Goal: Task Accomplishment & Management: Complete application form

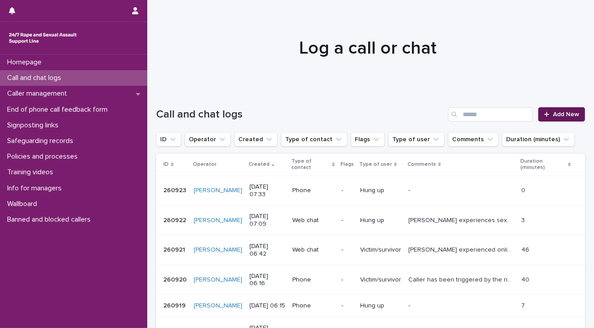
click at [566, 114] on span "Add New" at bounding box center [566, 114] width 26 height 6
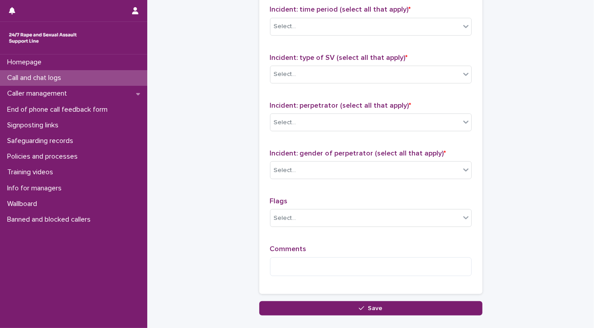
scroll to position [706, 0]
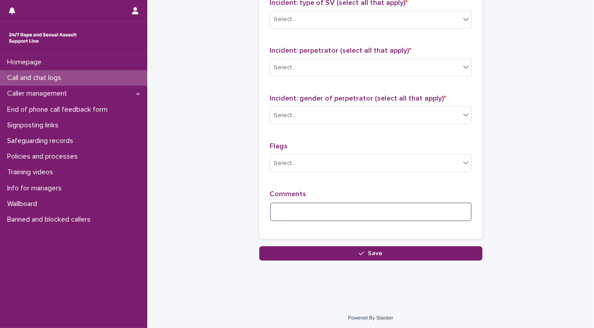
click at [284, 204] on textarea at bounding box center [371, 211] width 202 height 19
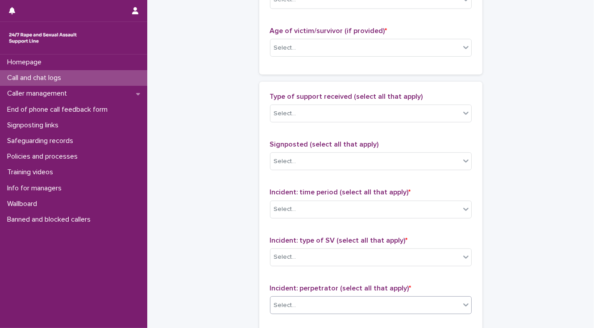
scroll to position [457, 0]
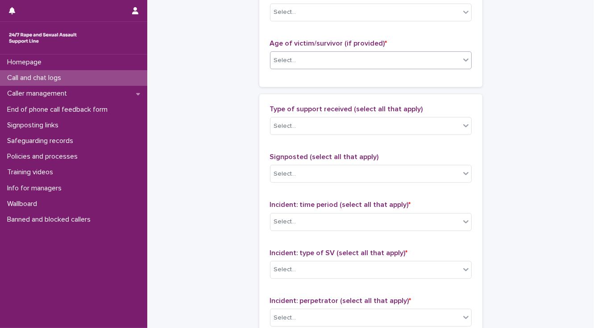
type textarea "**********"
click at [274, 63] on div "Select..." at bounding box center [285, 60] width 22 height 9
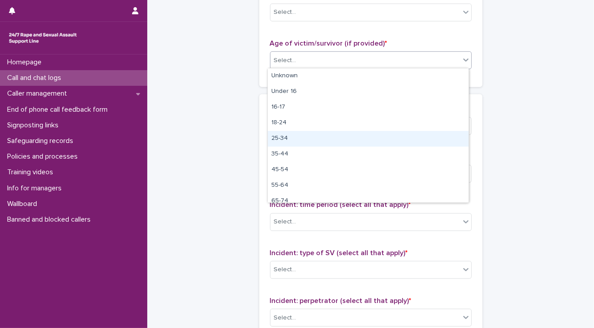
click at [286, 136] on div "25-34" at bounding box center [368, 139] width 201 height 16
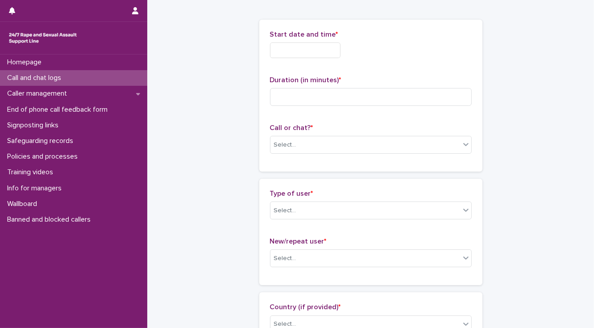
scroll to position [28, 0]
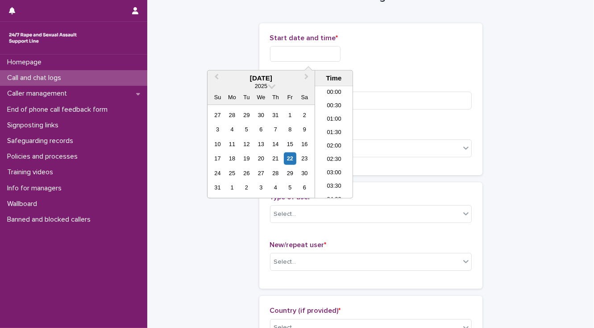
click at [274, 53] on input "text" at bounding box center [305, 54] width 71 height 16
drag, startPoint x: 323, startPoint y: 141, endPoint x: 317, endPoint y: 106, distance: 34.8
click at [323, 140] on li "07:30" at bounding box center [334, 141] width 38 height 13
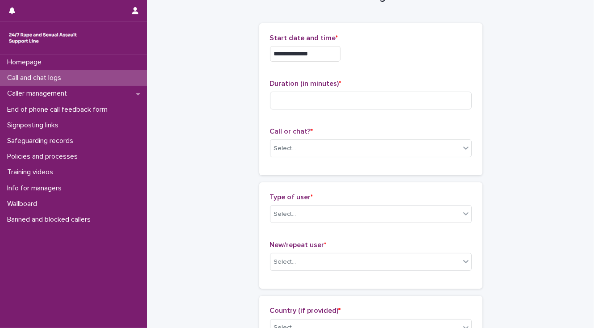
click at [316, 51] on input "**********" at bounding box center [305, 54] width 71 height 16
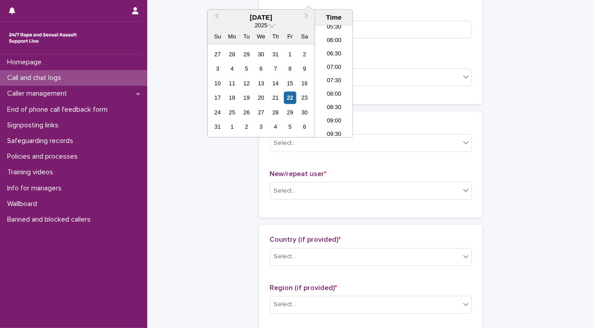
scroll to position [100, 0]
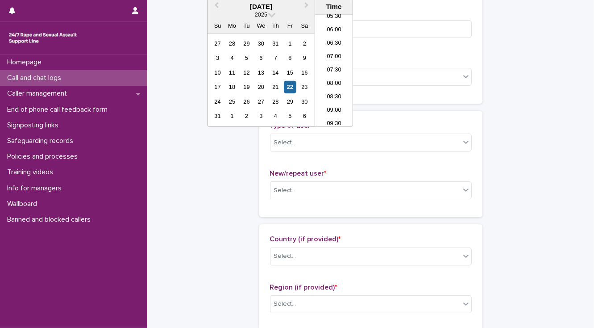
type input "**********"
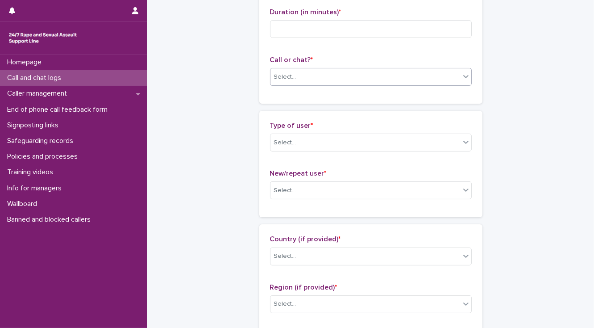
click at [278, 83] on div "Select..." at bounding box center [365, 77] width 190 height 15
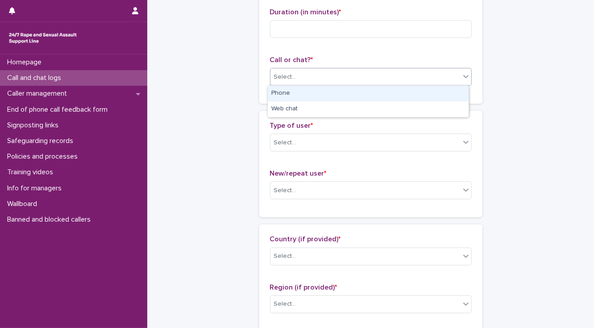
click at [275, 91] on div "Phone" at bounding box center [368, 94] width 201 height 16
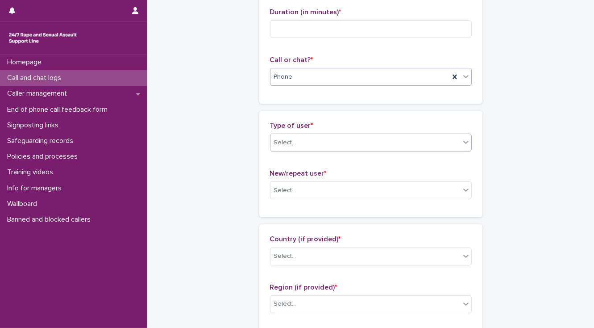
click at [280, 145] on div "Select..." at bounding box center [285, 142] width 22 height 9
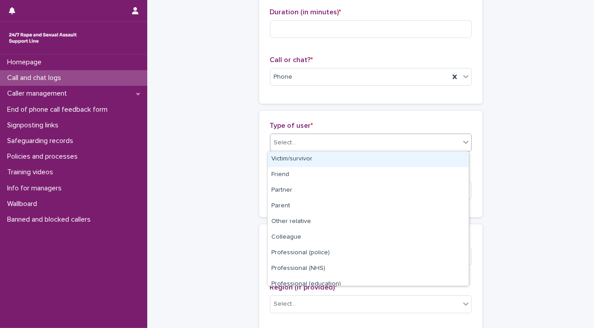
click at [281, 154] on div "Victim/survivor" at bounding box center [368, 159] width 201 height 16
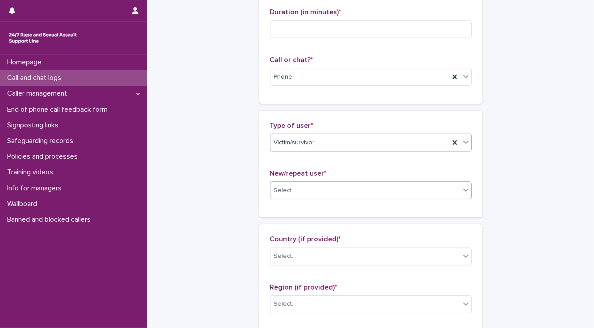
click at [293, 186] on div "Select..." at bounding box center [365, 190] width 190 height 15
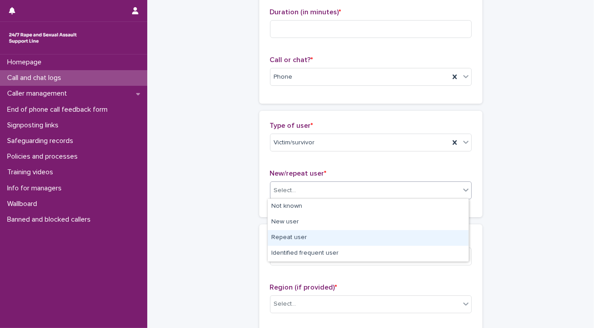
drag, startPoint x: 281, startPoint y: 232, endPoint x: 273, endPoint y: 215, distance: 19.0
click at [281, 232] on div "Repeat user" at bounding box center [368, 238] width 201 height 16
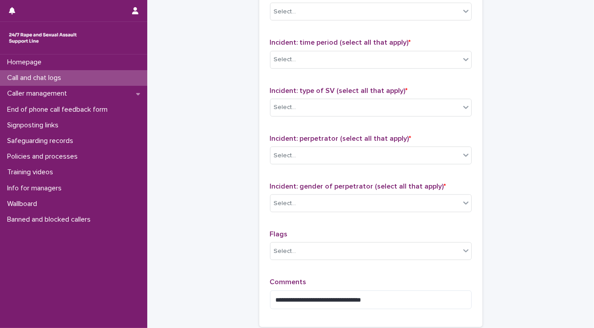
scroll to position [706, 0]
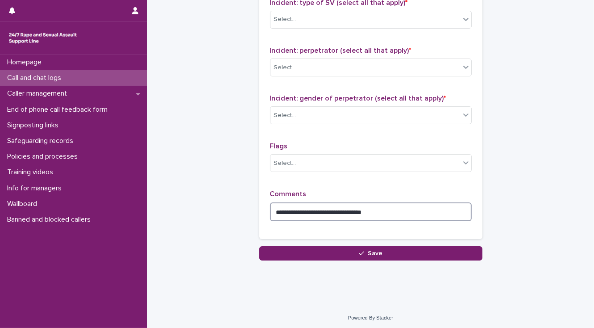
click at [382, 208] on textarea "**********" at bounding box center [371, 211] width 202 height 19
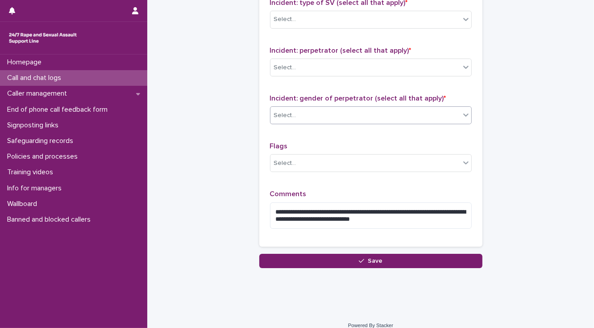
click at [335, 117] on div "Select..." at bounding box center [365, 115] width 190 height 15
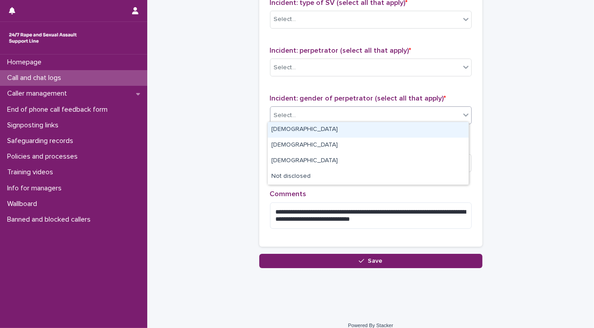
click at [282, 130] on div "[DEMOGRAPHIC_DATA]" at bounding box center [368, 130] width 201 height 16
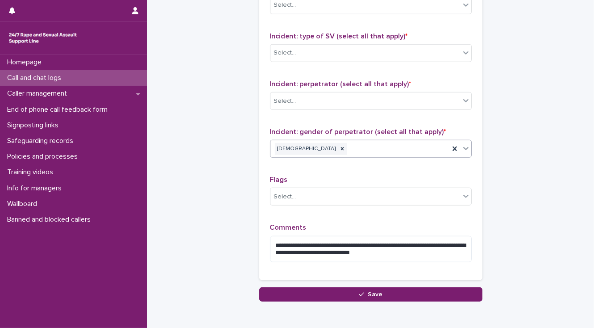
scroll to position [635, 0]
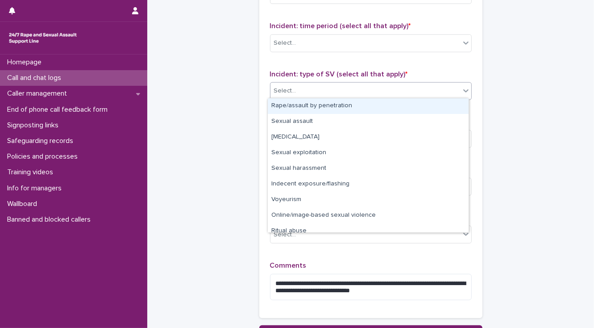
drag, startPoint x: 278, startPoint y: 91, endPoint x: 279, endPoint y: 104, distance: 13.0
click at [279, 104] on body "**********" at bounding box center [297, 164] width 594 height 328
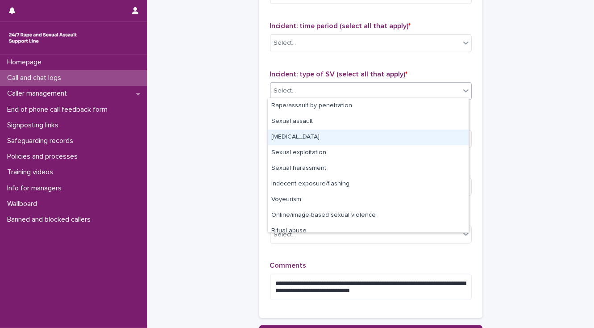
click at [279, 137] on div "[MEDICAL_DATA]" at bounding box center [368, 137] width 201 height 16
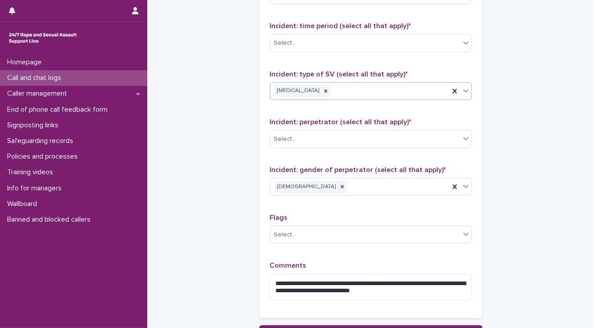
click at [357, 89] on div "[MEDICAL_DATA]" at bounding box center [359, 91] width 179 height 16
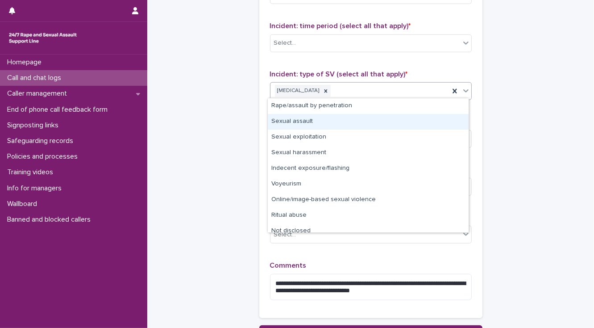
click at [315, 124] on div "Sexual assault" at bounding box center [368, 122] width 201 height 16
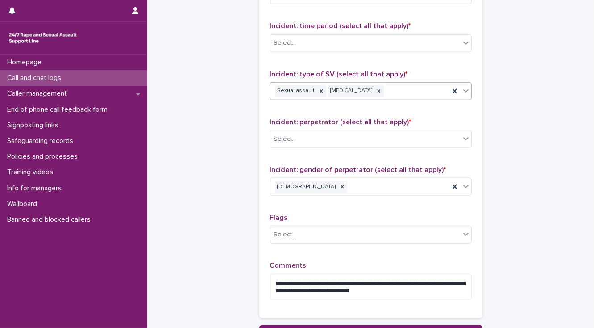
click at [415, 91] on div "Sexual assault [MEDICAL_DATA]" at bounding box center [359, 91] width 179 height 16
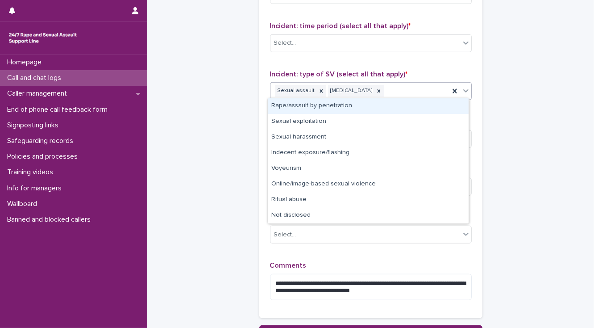
click at [393, 104] on div "Rape/assault by penetration" at bounding box center [368, 106] width 201 height 16
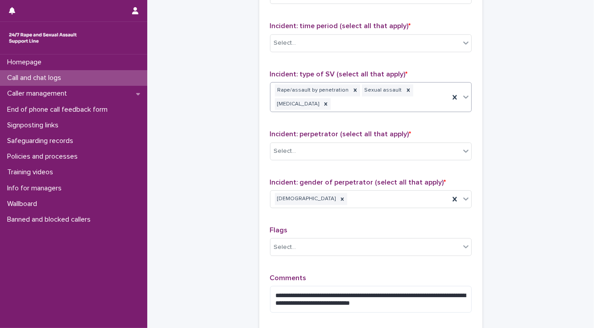
click at [379, 106] on div "Rape/assault by penetration Sexual assault [MEDICAL_DATA]" at bounding box center [359, 97] width 179 height 29
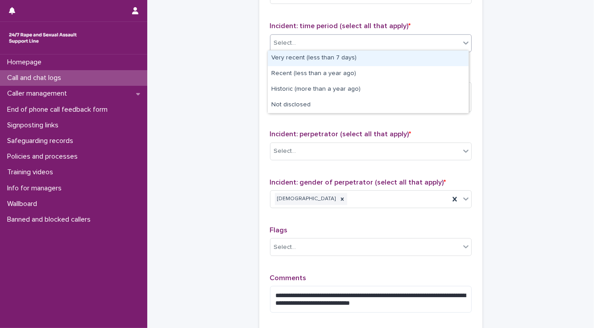
click at [305, 45] on div "Select..." at bounding box center [365, 43] width 190 height 15
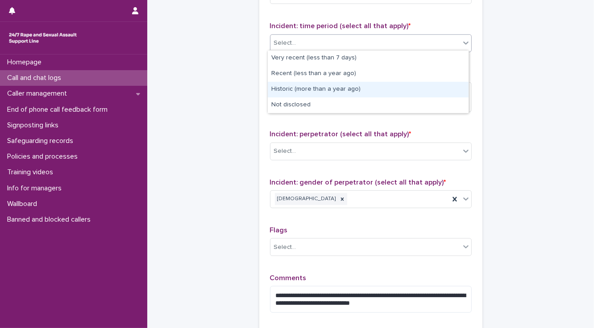
click at [299, 87] on div "Historic (more than a year ago)" at bounding box center [368, 90] width 201 height 16
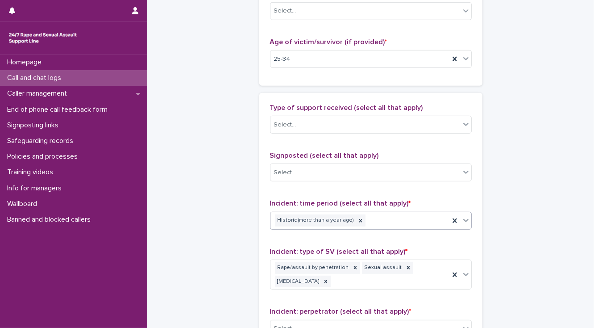
scroll to position [457, 0]
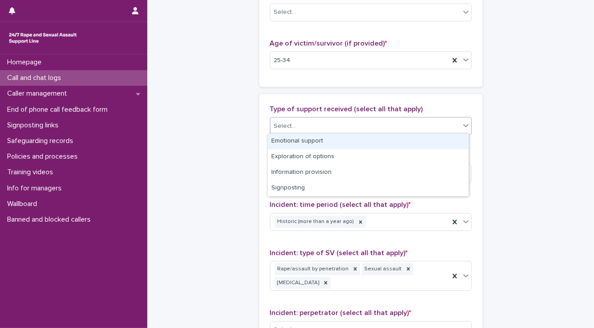
click at [278, 125] on div "Select..." at bounding box center [285, 125] width 22 height 9
click at [275, 135] on div "Emotional support" at bounding box center [368, 141] width 201 height 16
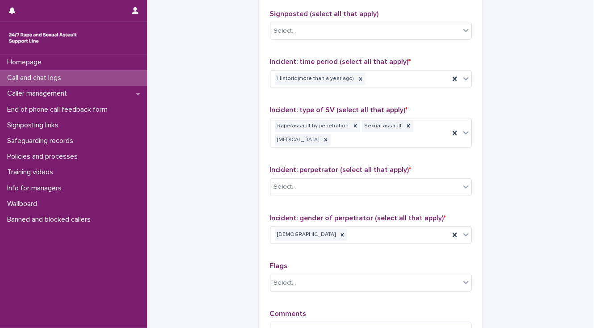
scroll to position [635, 0]
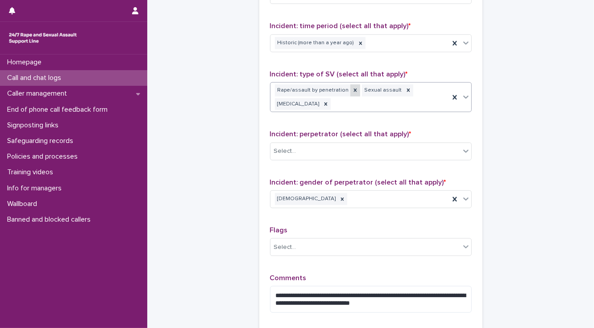
click at [352, 87] on icon at bounding box center [355, 90] width 6 height 6
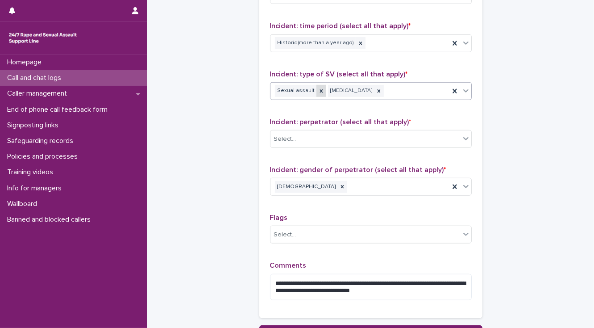
click at [318, 88] on icon at bounding box center [321, 91] width 6 height 6
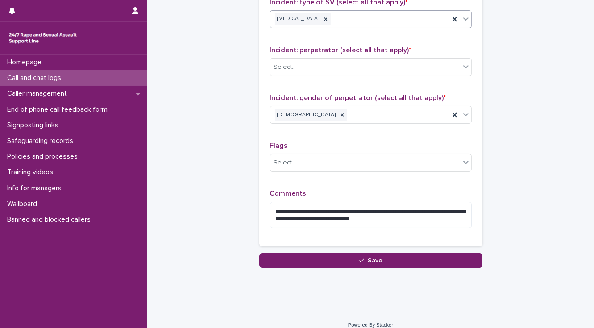
scroll to position [714, 0]
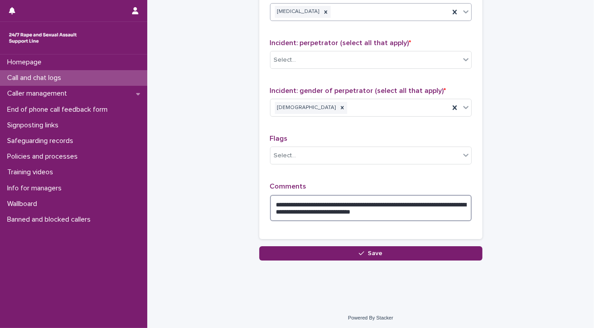
click at [403, 208] on textarea "**********" at bounding box center [371, 208] width 202 height 27
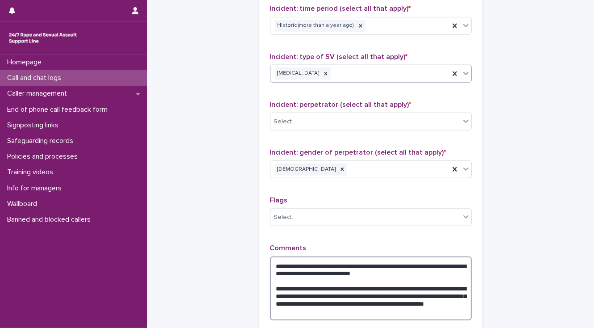
scroll to position [643, 0]
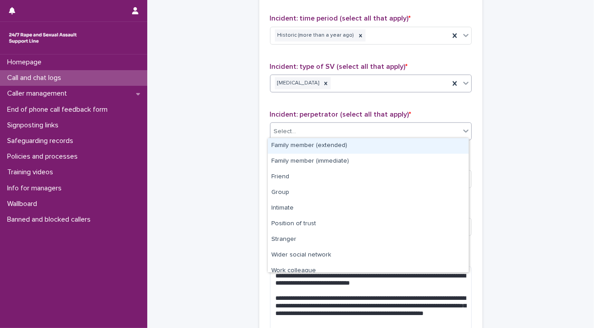
click at [279, 129] on div "Select..." at bounding box center [285, 131] width 22 height 9
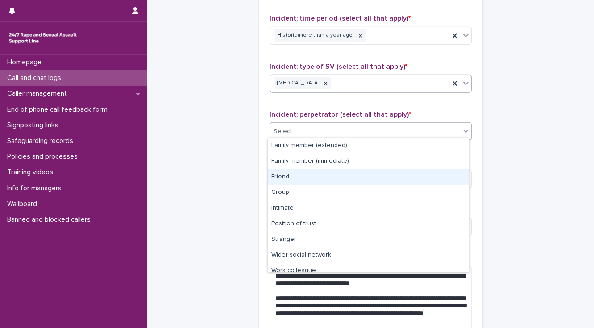
click at [285, 175] on div "Friend" at bounding box center [368, 177] width 201 height 16
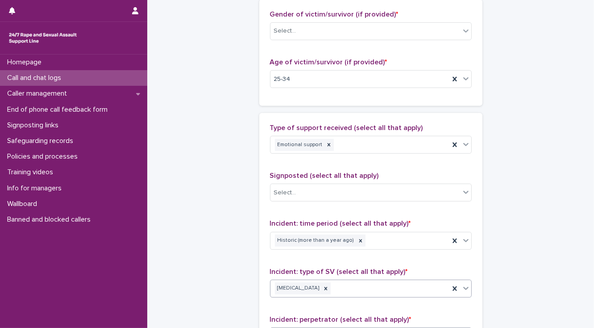
scroll to position [428, 0]
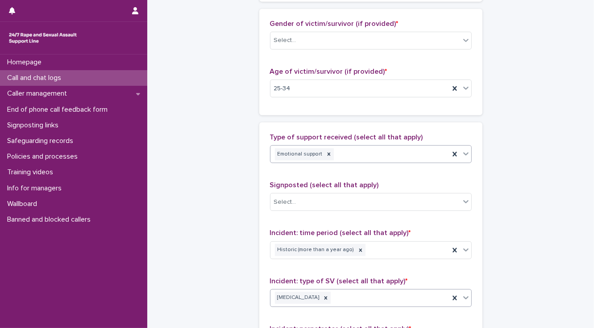
click at [340, 157] on div "Emotional support" at bounding box center [359, 154] width 179 height 16
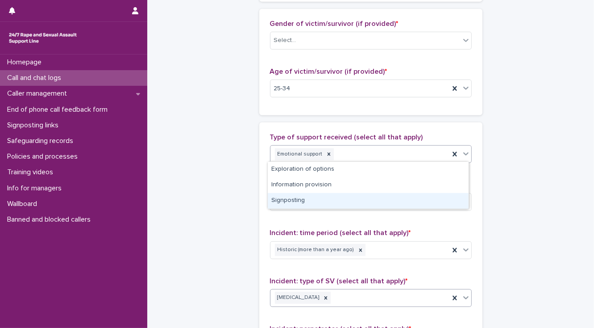
click at [310, 201] on div "Signposting" at bounding box center [368, 201] width 201 height 16
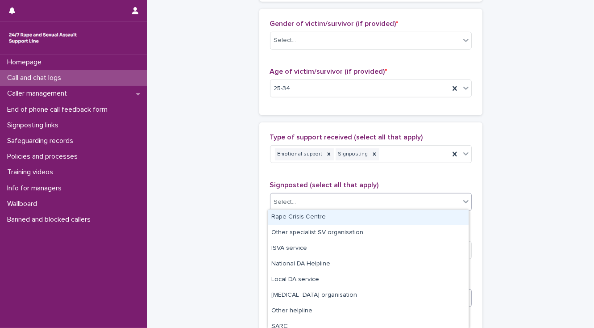
click at [308, 201] on div "Select..." at bounding box center [365, 202] width 190 height 15
click at [310, 219] on div "Rape Crisis Centre" at bounding box center [368, 217] width 201 height 16
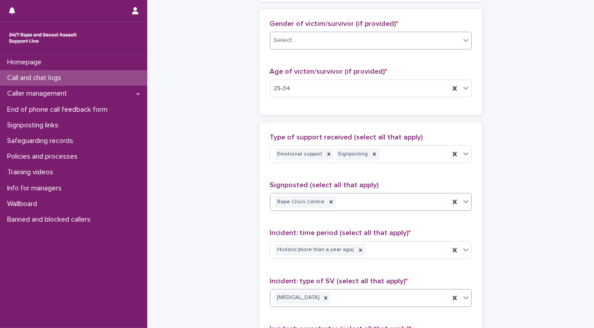
click at [310, 40] on div "Select..." at bounding box center [365, 40] width 190 height 15
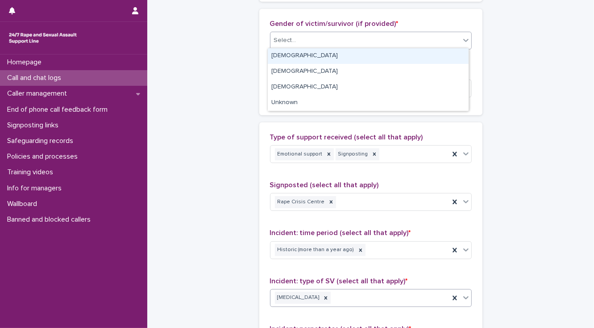
click at [300, 54] on div "[DEMOGRAPHIC_DATA]" at bounding box center [368, 56] width 201 height 16
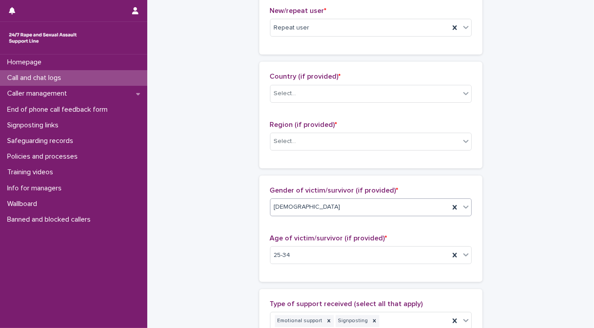
scroll to position [250, 0]
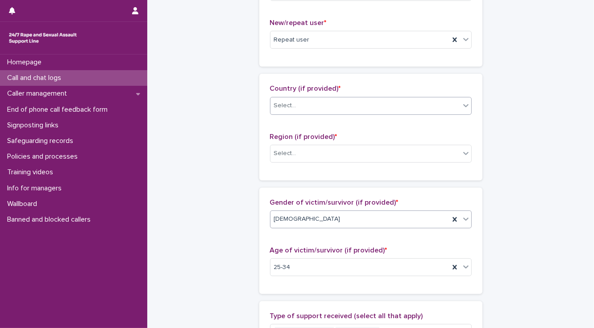
click at [274, 106] on div "Select..." at bounding box center [285, 105] width 22 height 9
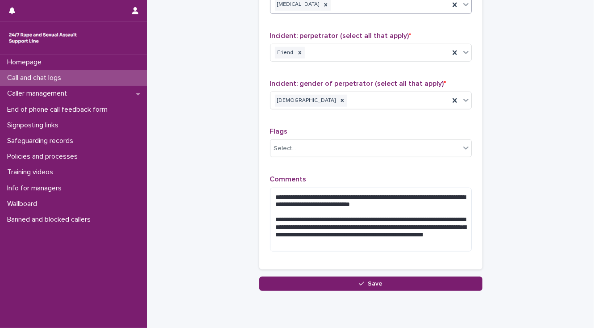
scroll to position [752, 0]
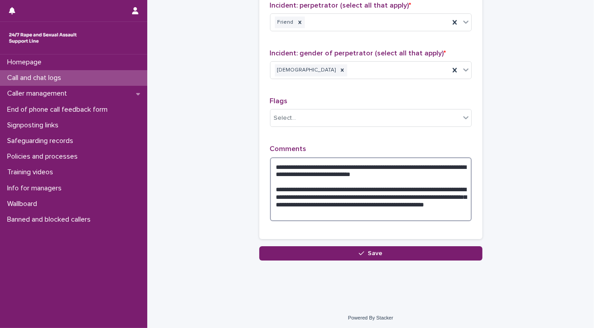
click at [330, 207] on textarea "**********" at bounding box center [371, 189] width 202 height 64
drag, startPoint x: 327, startPoint y: 209, endPoint x: 274, endPoint y: 183, distance: 58.7
click at [274, 183] on textarea "**********" at bounding box center [371, 189] width 202 height 64
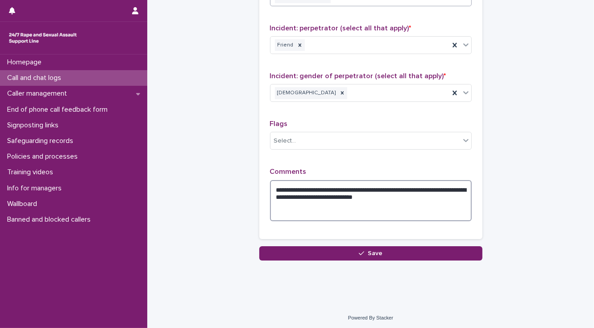
scroll to position [721, 0]
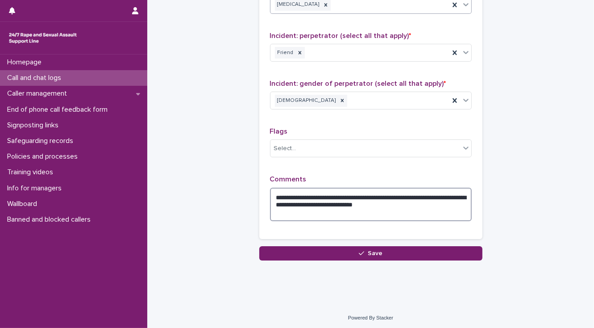
click at [411, 200] on textarea "**********" at bounding box center [371, 204] width 202 height 34
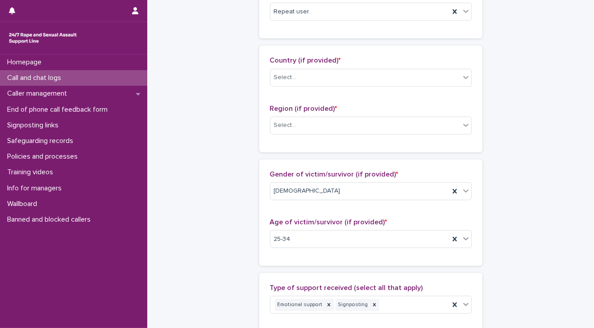
scroll to position [257, 0]
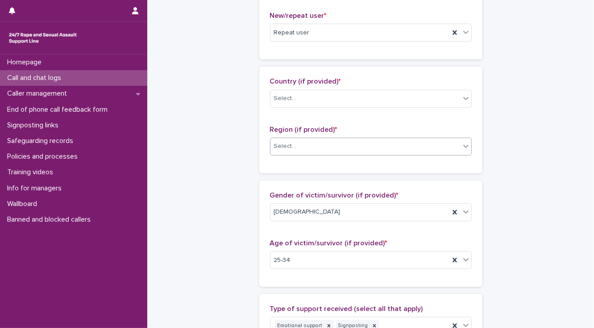
type textarea "**********"
click at [328, 146] on div "Select..." at bounding box center [365, 146] width 190 height 15
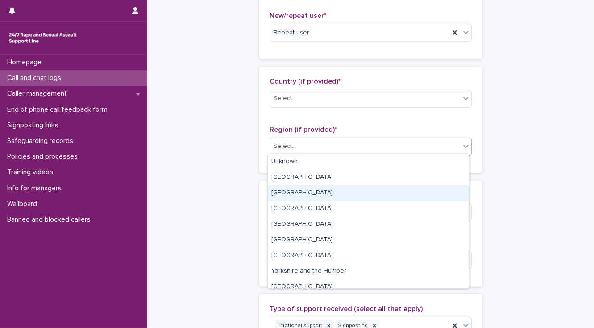
scroll to position [37, 0]
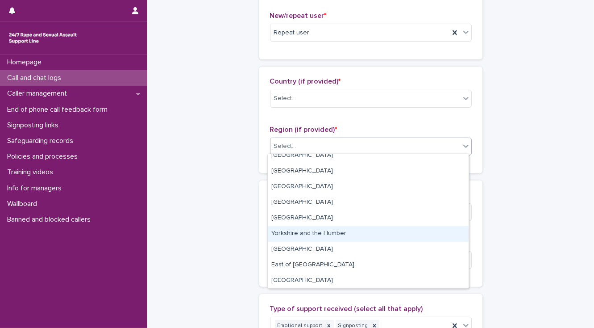
click at [332, 233] on div "Yorkshire and the Humber" at bounding box center [368, 234] width 201 height 16
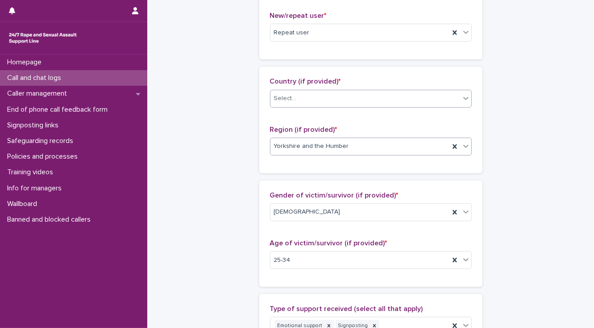
click at [277, 99] on div "Select..." at bounding box center [285, 98] width 22 height 9
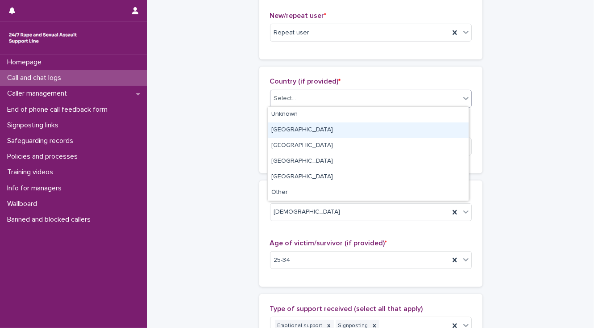
click at [284, 128] on div "[GEOGRAPHIC_DATA]" at bounding box center [368, 130] width 201 height 16
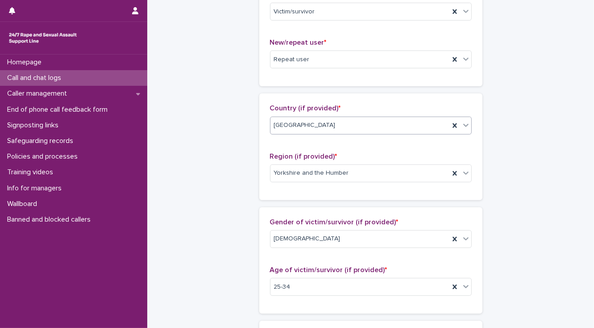
scroll to position [186, 0]
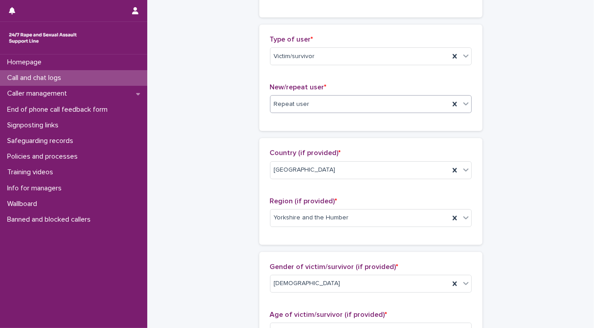
click at [451, 101] on icon at bounding box center [454, 104] width 9 height 9
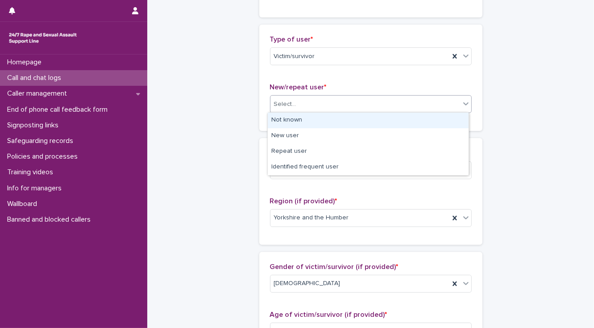
click at [427, 104] on div "Select..." at bounding box center [365, 104] width 190 height 15
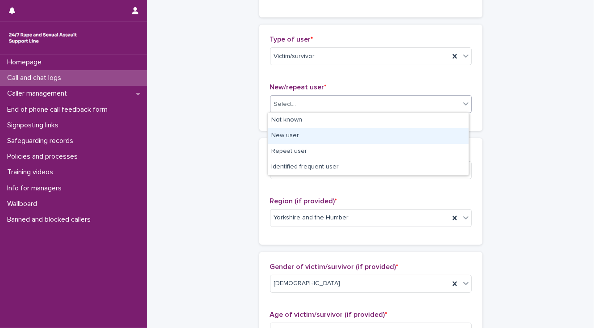
click at [407, 139] on div "New user" at bounding box center [368, 136] width 201 height 16
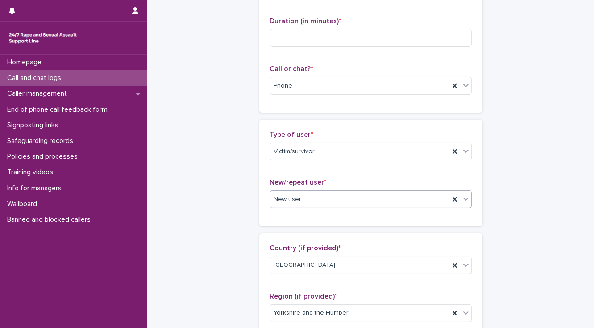
scroll to position [43, 0]
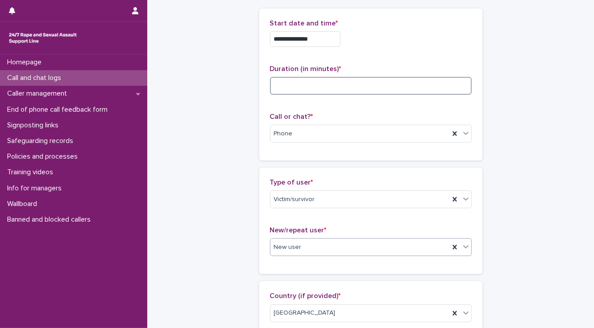
click at [289, 84] on input at bounding box center [371, 86] width 202 height 18
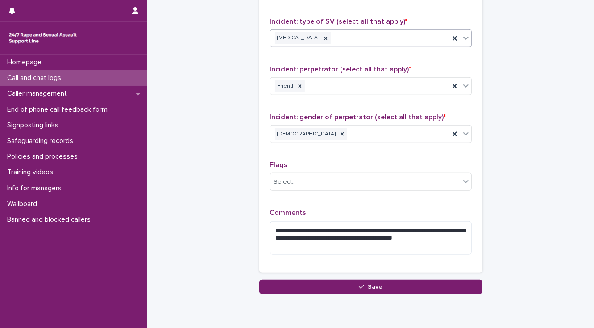
scroll to position [721, 0]
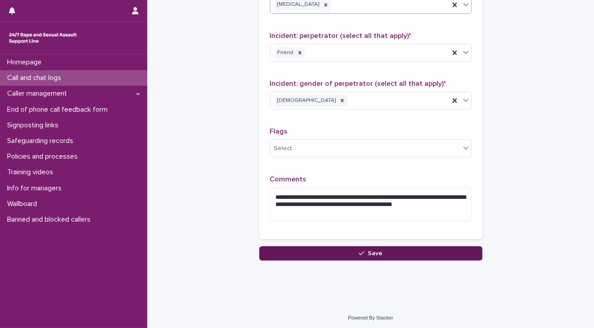
type input "**"
click at [282, 255] on button "Save" at bounding box center [370, 253] width 223 height 14
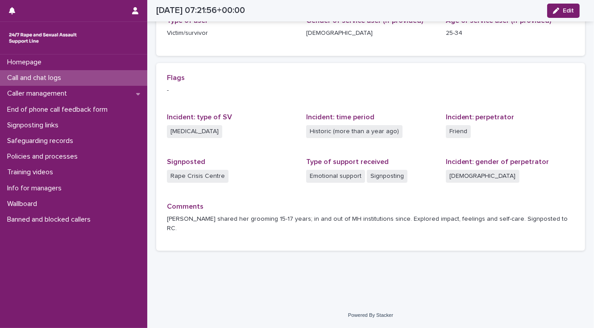
scroll to position [146, 0]
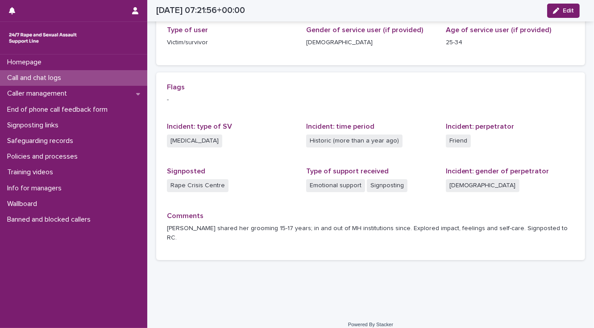
click at [68, 77] on p "Call and chat logs" at bounding box center [36, 78] width 65 height 8
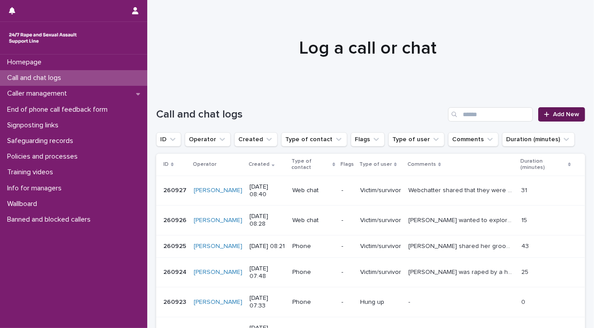
click at [554, 116] on span "Add New" at bounding box center [566, 114] width 26 height 6
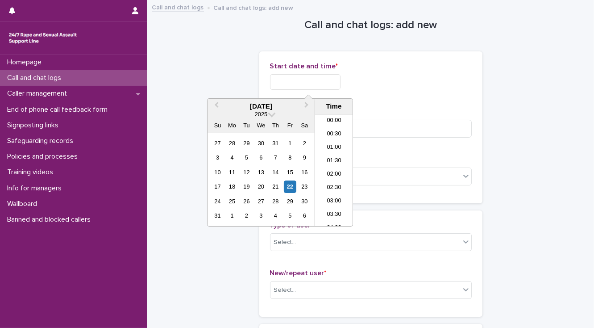
click at [284, 80] on input "text" at bounding box center [305, 82] width 71 height 16
click at [331, 166] on li "08:30" at bounding box center [334, 169] width 38 height 13
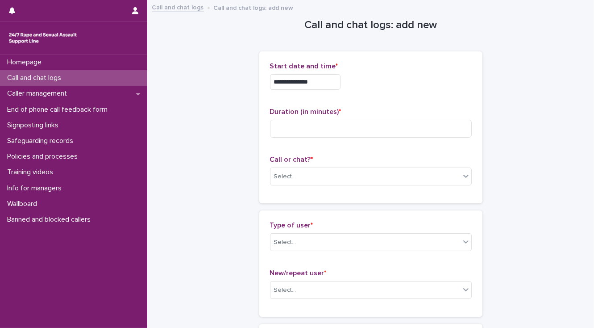
click at [316, 81] on input "**********" at bounding box center [305, 82] width 71 height 16
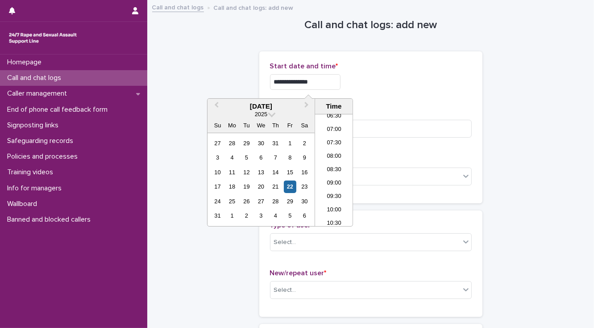
type input "**********"
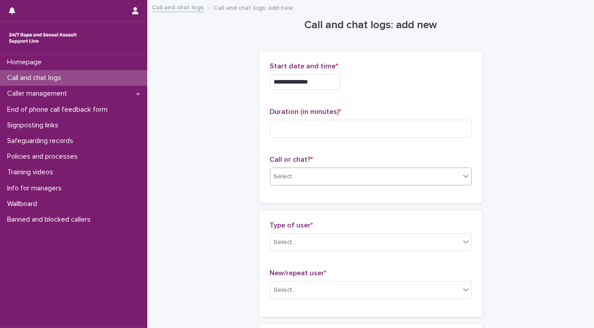
click at [282, 180] on div "Select..." at bounding box center [365, 176] width 190 height 15
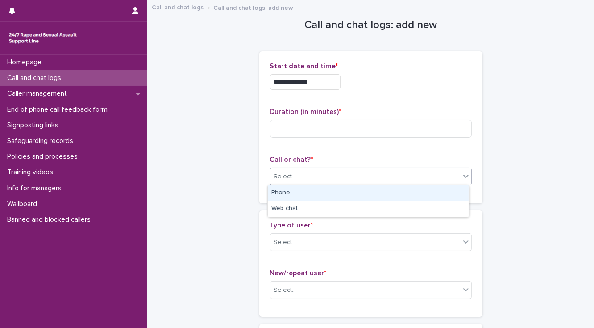
click at [282, 193] on div "Phone" at bounding box center [368, 193] width 201 height 16
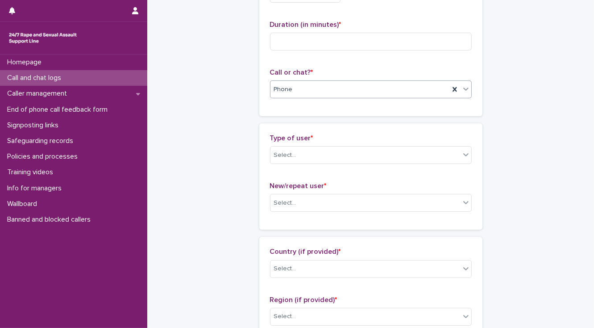
scroll to position [107, 0]
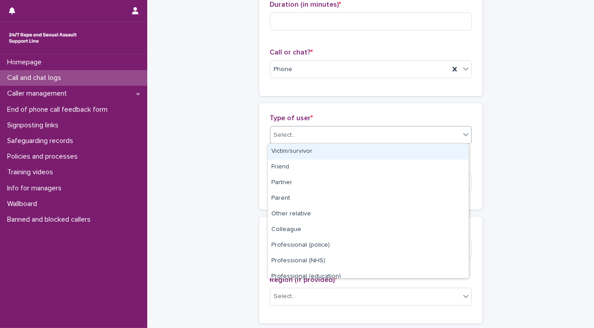
click at [274, 134] on div "Select..." at bounding box center [285, 134] width 22 height 9
click at [274, 146] on div "Victim/survivor" at bounding box center [368, 152] width 201 height 16
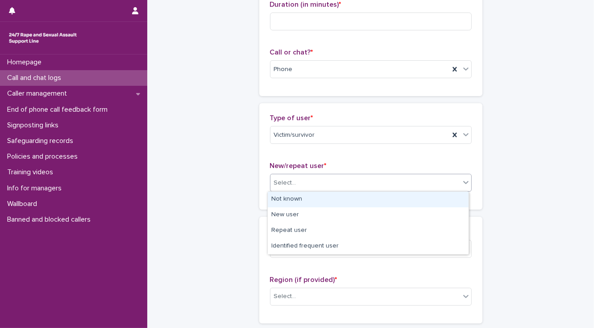
drag, startPoint x: 277, startPoint y: 183, endPoint x: 281, endPoint y: 200, distance: 17.9
click at [277, 183] on div "Select..." at bounding box center [285, 182] width 22 height 9
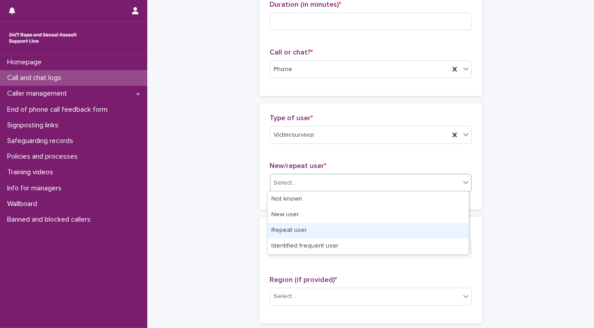
click at [289, 229] on div "Repeat user" at bounding box center [368, 231] width 201 height 16
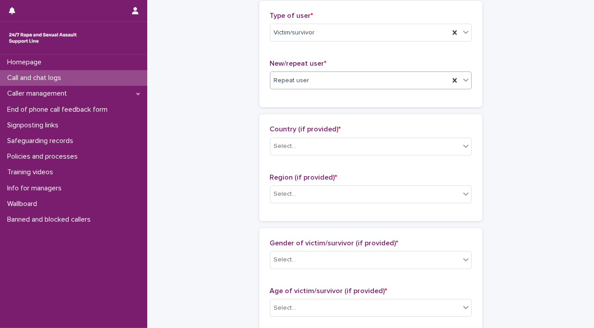
scroll to position [250, 0]
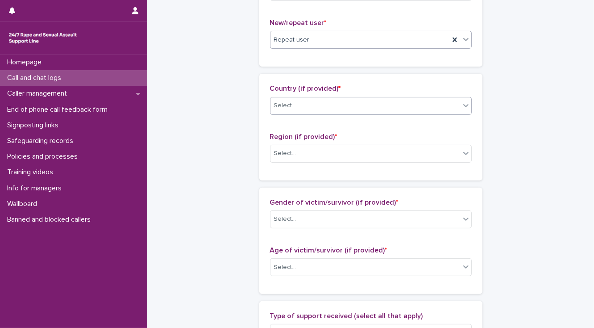
click at [298, 109] on div "Select..." at bounding box center [365, 105] width 190 height 15
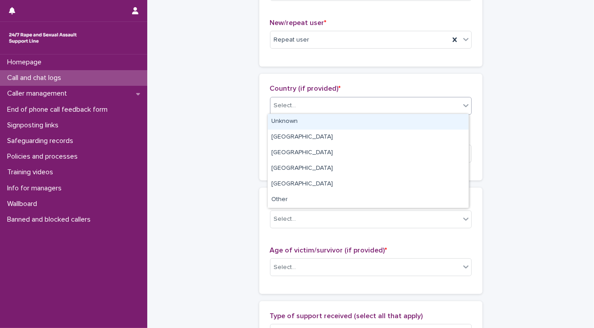
click at [300, 117] on div "Unknown" at bounding box center [368, 122] width 201 height 16
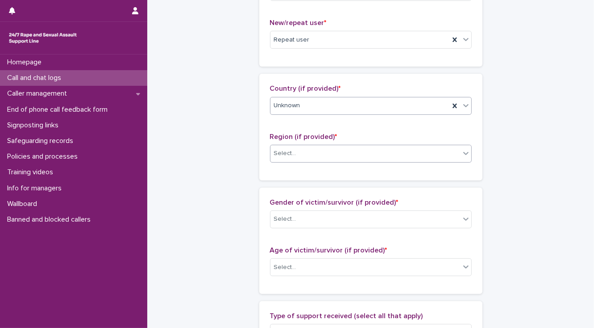
click at [301, 154] on div "Select..." at bounding box center [365, 153] width 190 height 15
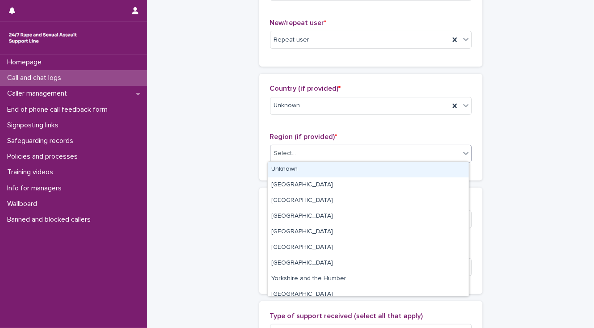
click at [305, 164] on div "Unknown" at bounding box center [368, 170] width 201 height 16
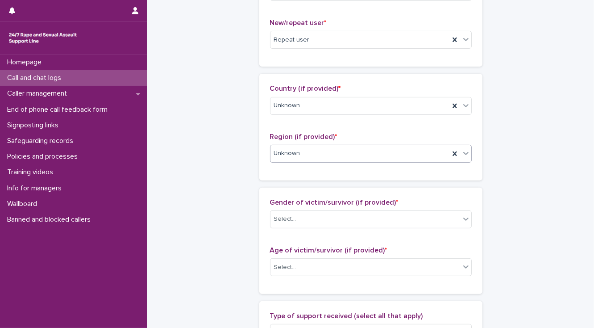
scroll to position [321, 0]
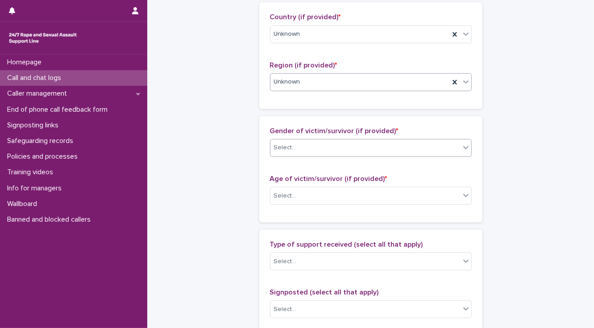
click at [286, 153] on div "Select..." at bounding box center [365, 147] width 190 height 15
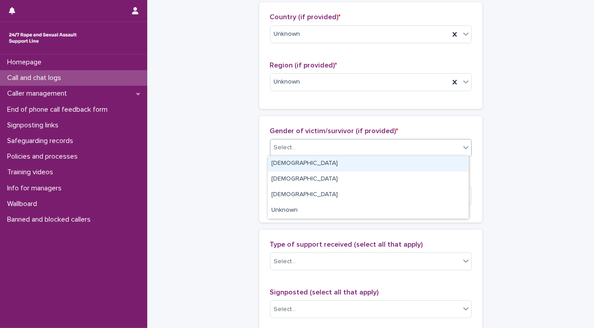
click at [287, 162] on div "[DEMOGRAPHIC_DATA]" at bounding box center [368, 164] width 201 height 16
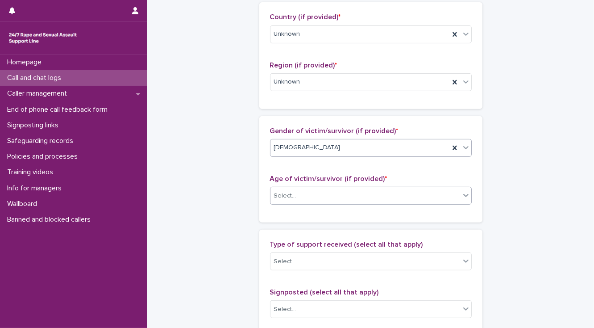
click at [280, 197] on div "Select..." at bounding box center [285, 195] width 22 height 9
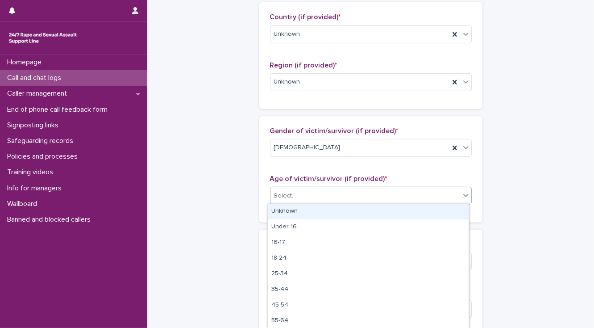
click at [284, 208] on div "Unknown" at bounding box center [368, 211] width 201 height 16
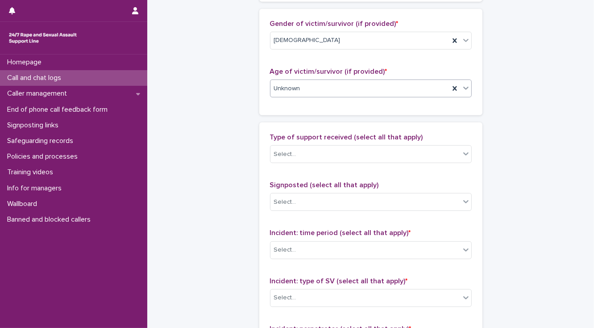
scroll to position [500, 0]
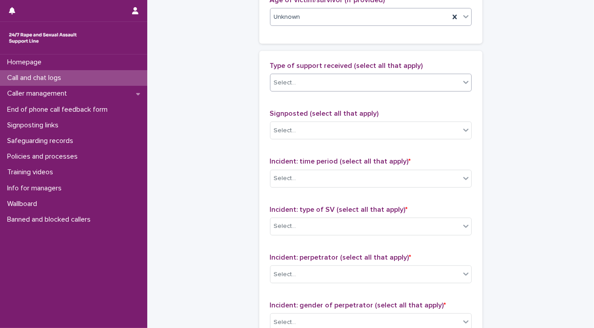
click at [282, 83] on div "Select..." at bounding box center [285, 82] width 22 height 9
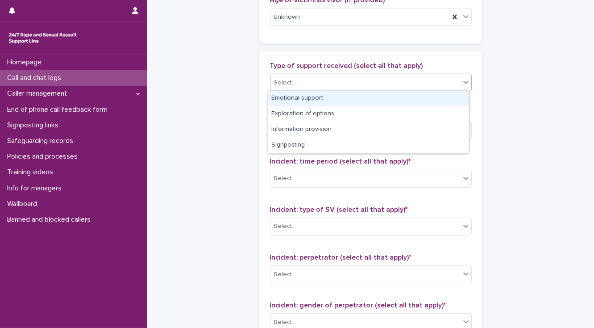
click at [280, 98] on div "Emotional support" at bounding box center [368, 99] width 201 height 16
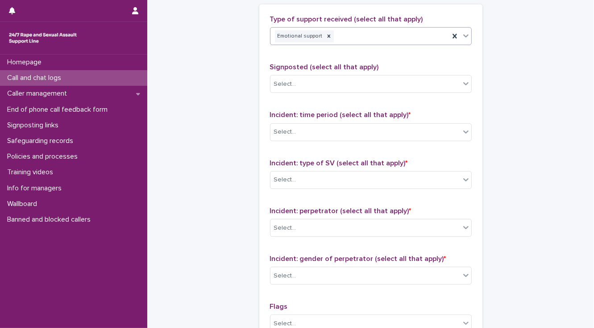
scroll to position [643, 0]
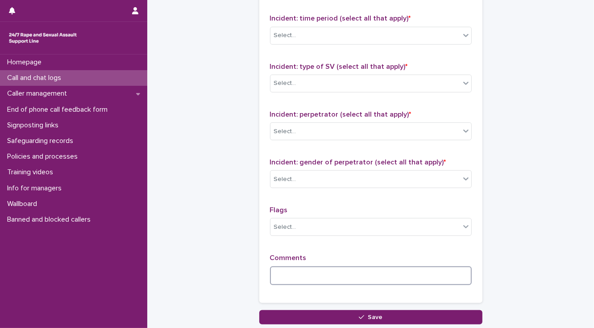
click at [282, 274] on textarea at bounding box center [371, 275] width 202 height 19
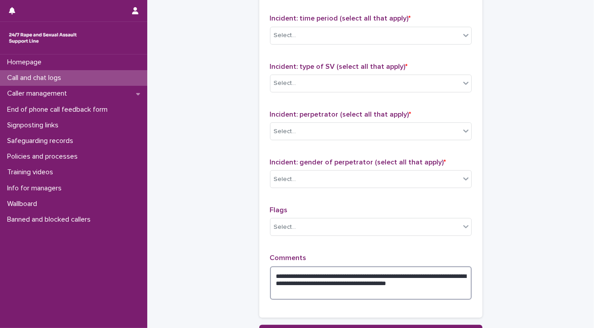
click at [431, 271] on textarea "**********" at bounding box center [371, 283] width 202 height 34
click at [339, 287] on textarea "**********" at bounding box center [371, 283] width 202 height 34
type textarea "**********"
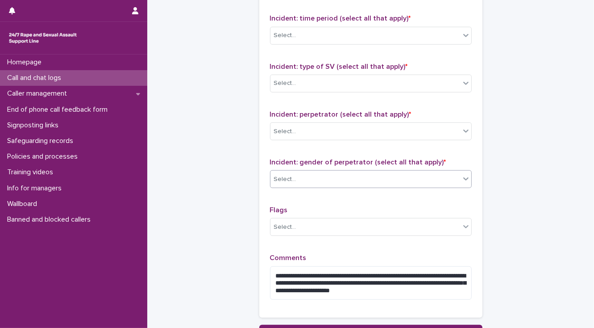
click at [286, 180] on div "Select..." at bounding box center [285, 178] width 22 height 9
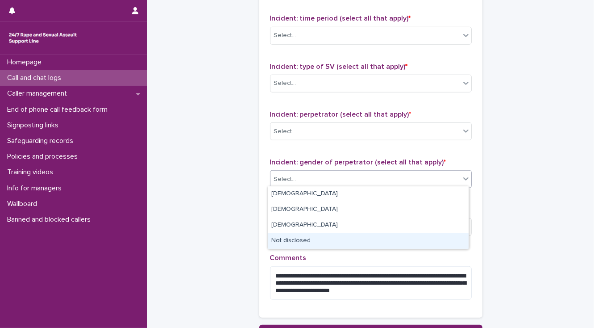
click at [304, 239] on div "Not disclosed" at bounding box center [368, 241] width 201 height 16
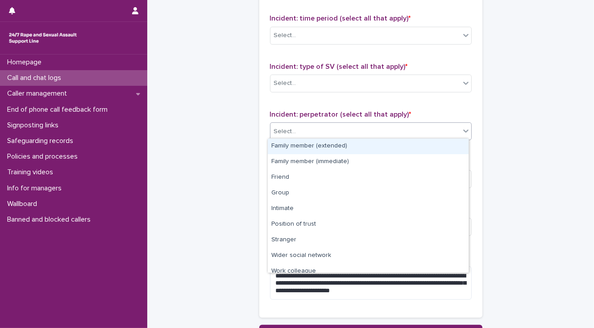
click at [296, 133] on div "Select..." at bounding box center [365, 131] width 190 height 15
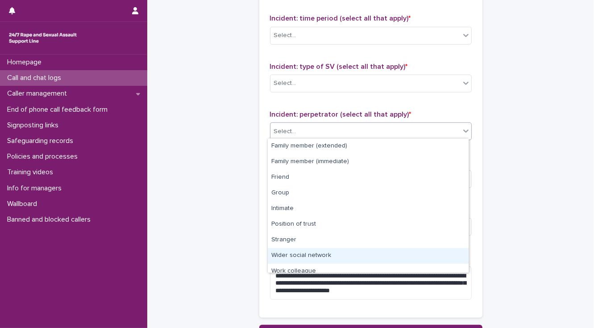
scroll to position [37, 0]
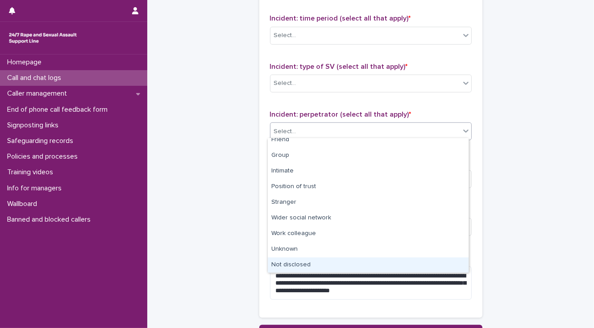
click at [331, 263] on div "Not disclosed" at bounding box center [368, 265] width 201 height 16
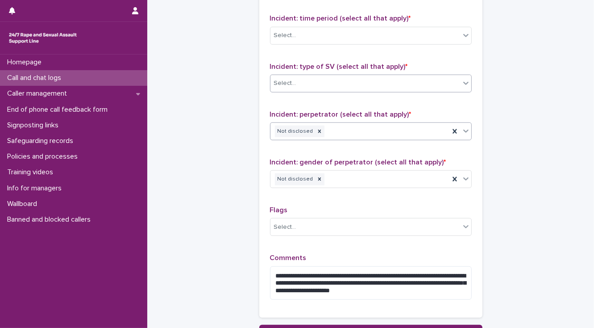
click at [326, 84] on div "Select..." at bounding box center [365, 83] width 190 height 15
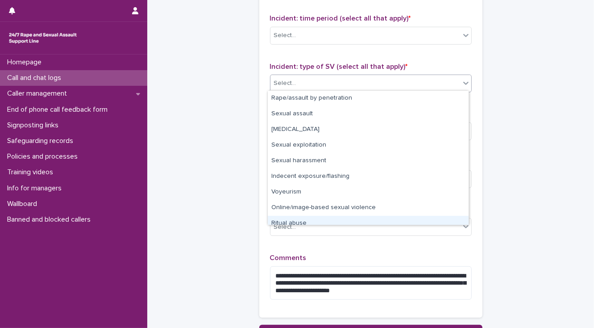
scroll to position [22, 0]
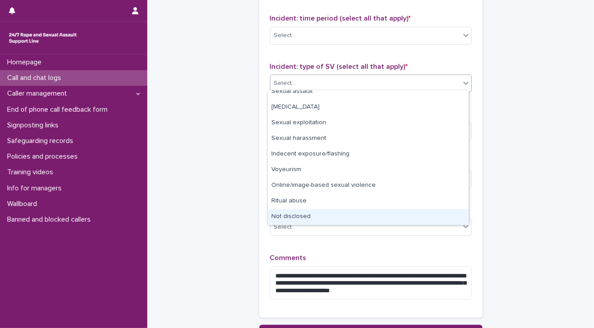
click at [326, 216] on div "Not disclosed" at bounding box center [368, 217] width 201 height 16
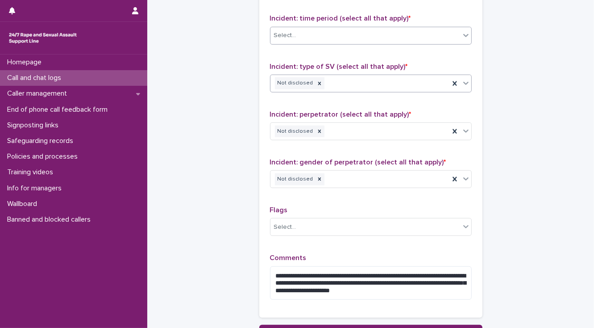
click at [313, 35] on div "Select..." at bounding box center [365, 35] width 190 height 15
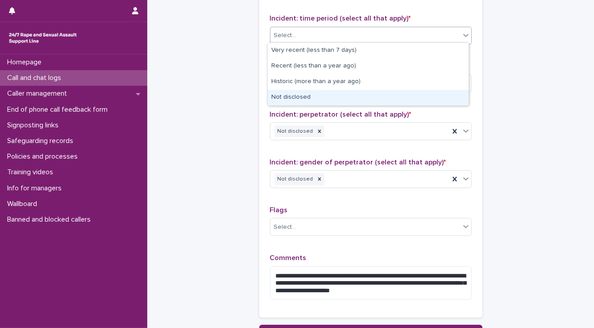
drag, startPoint x: 303, startPoint y: 89, endPoint x: 303, endPoint y: 96, distance: 6.7
click at [303, 96] on div "Not disclosed" at bounding box center [368, 98] width 201 height 16
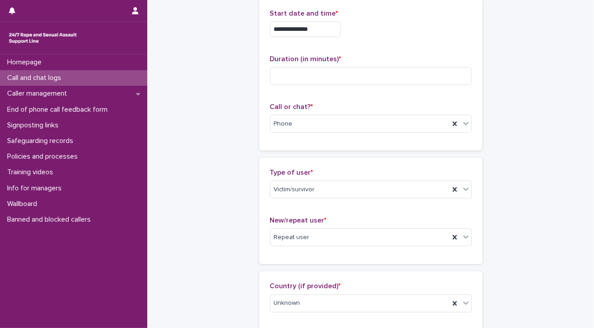
scroll to position [0, 0]
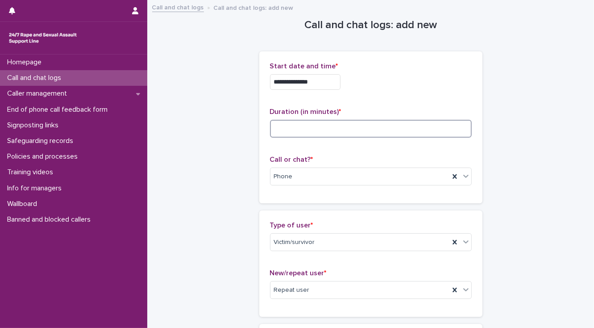
click at [272, 129] on input at bounding box center [371, 129] width 202 height 18
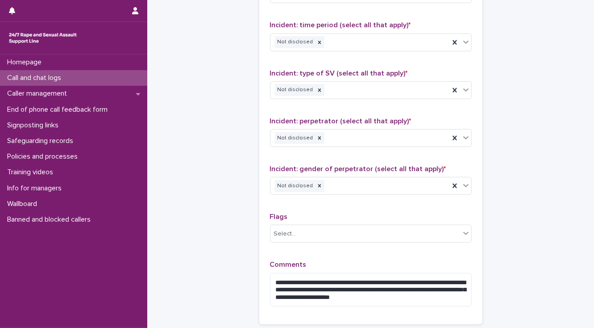
scroll to position [678, 0]
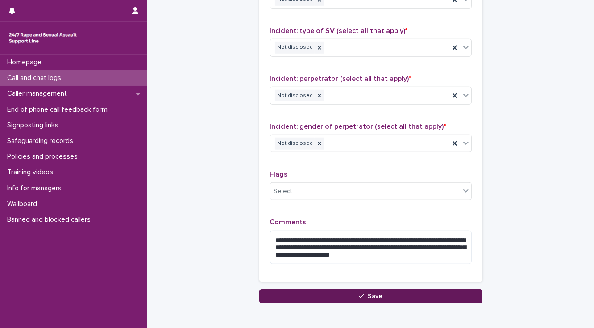
type input "**"
click at [304, 297] on button "Save" at bounding box center [370, 296] width 223 height 14
